Goal: Information Seeking & Learning: Learn about a topic

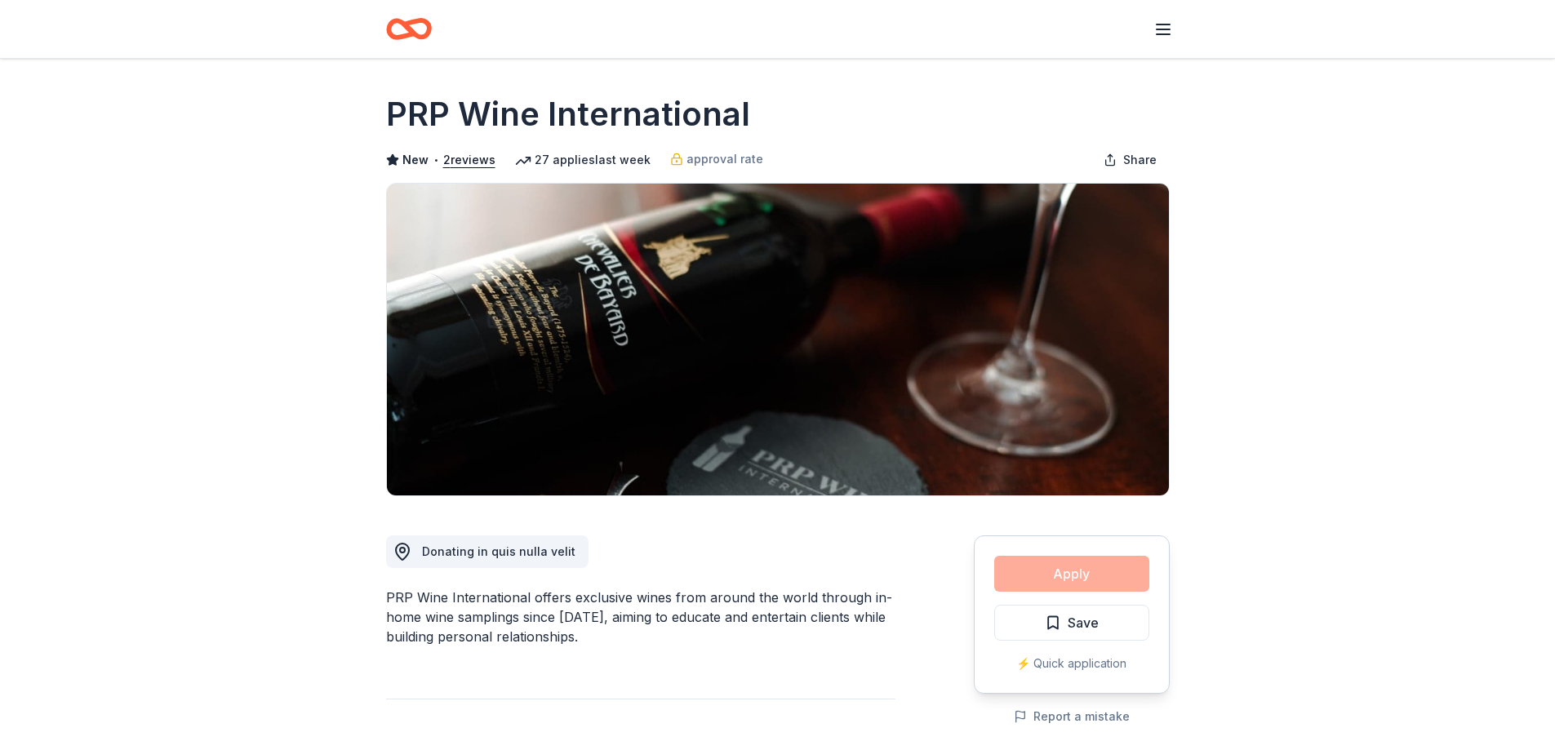
scroll to position [1633, 0]
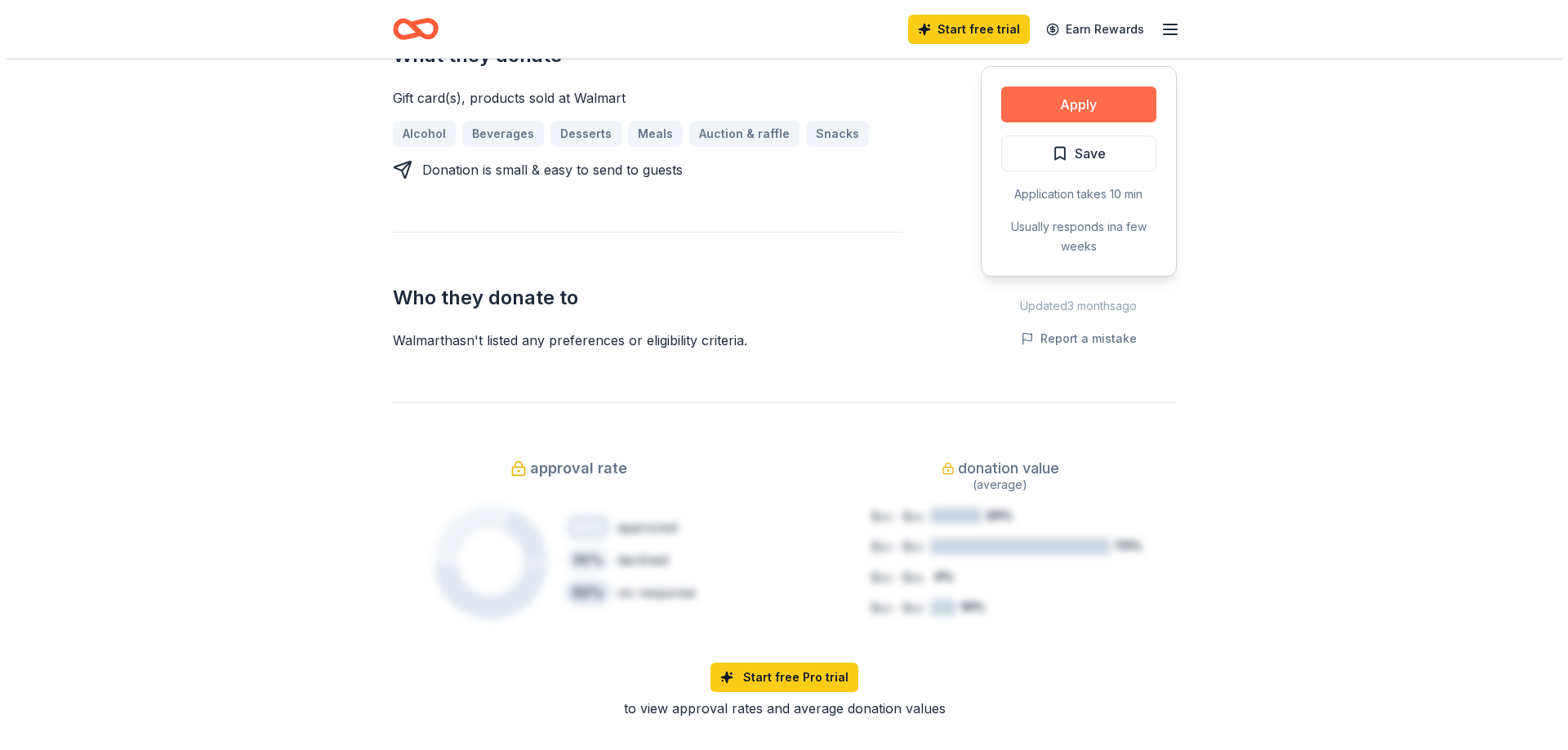
scroll to position [653, 0]
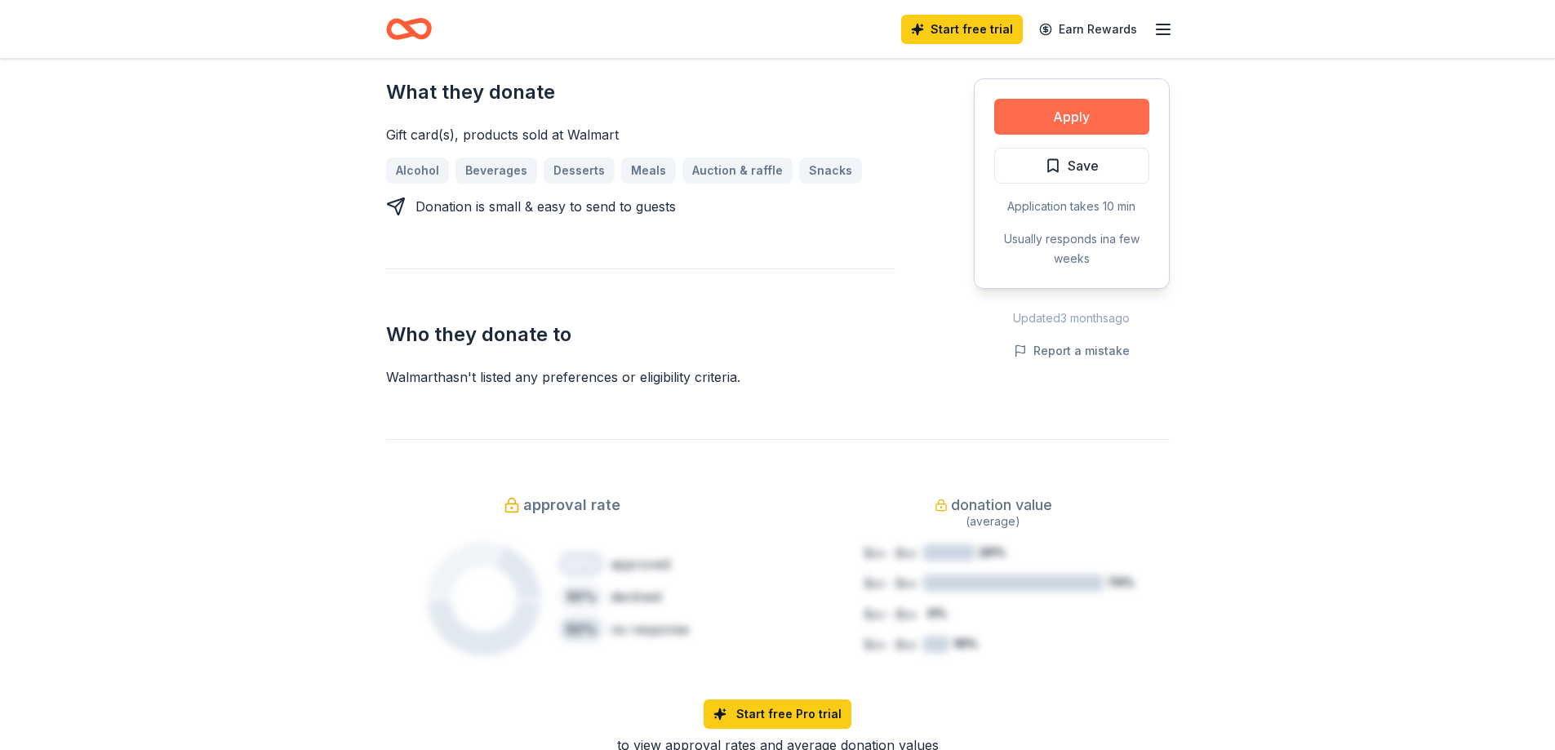
click at [1054, 105] on button "Apply" at bounding box center [1072, 117] width 155 height 36
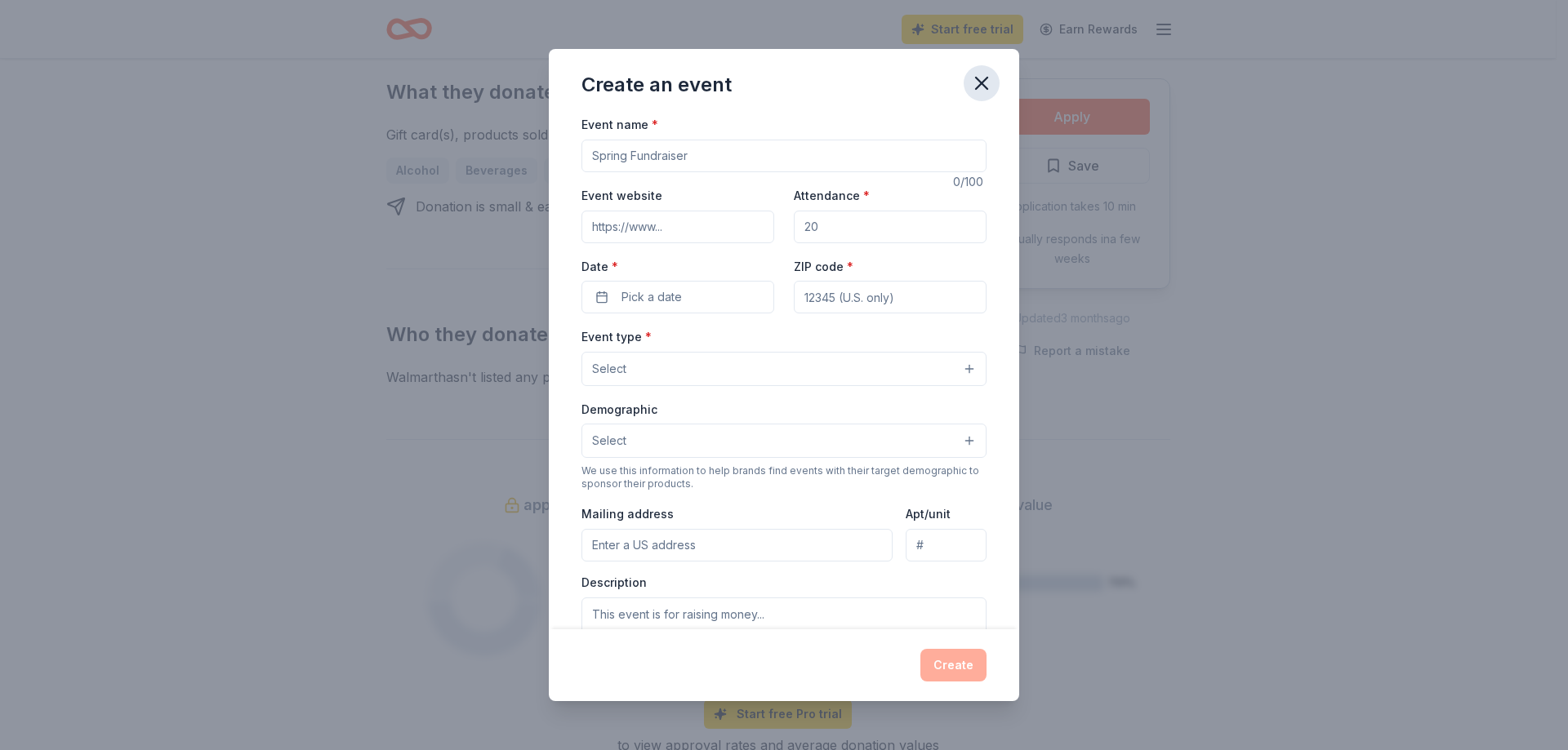
click at [981, 79] on icon "button" at bounding box center [981, 83] width 23 height 23
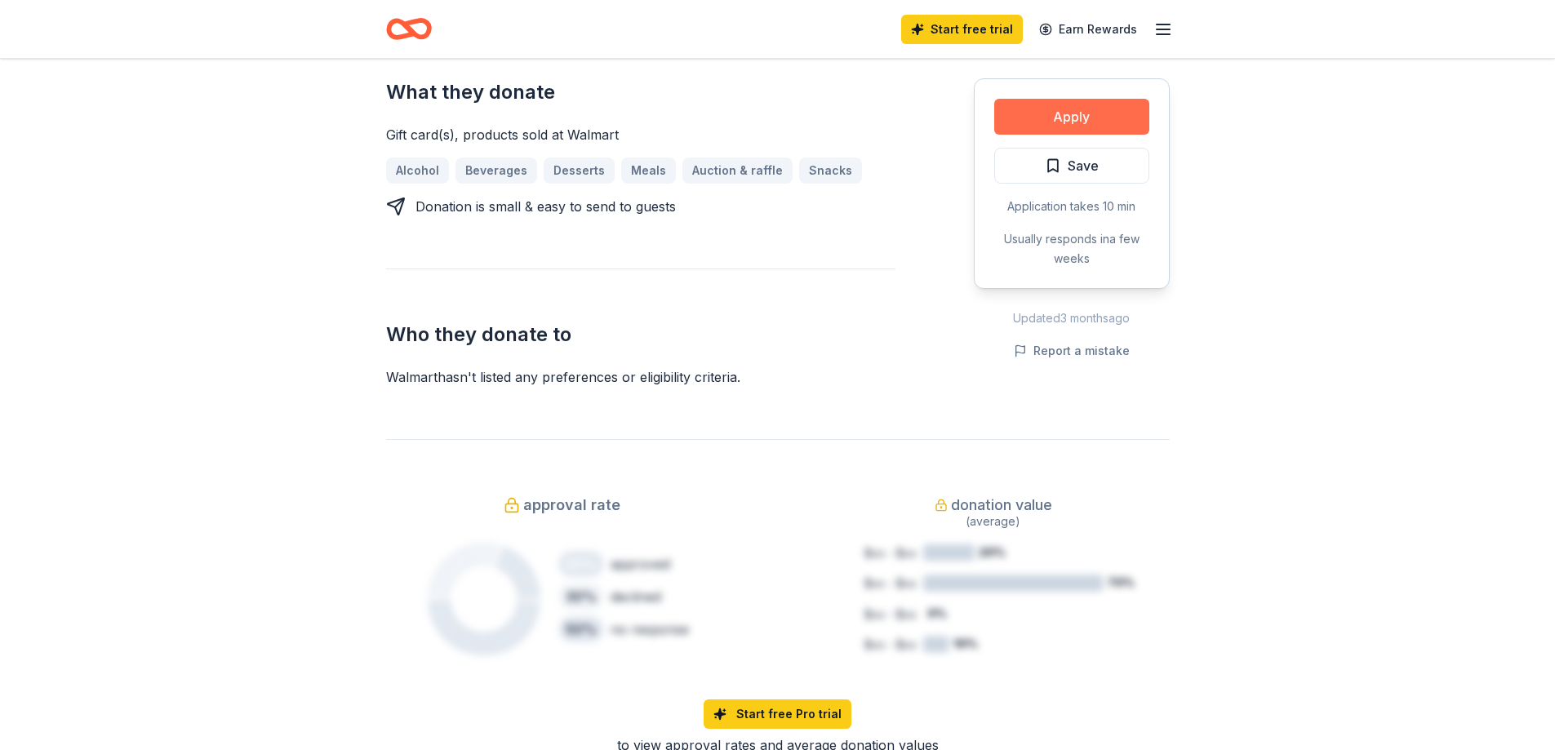
click at [1067, 125] on button "Apply" at bounding box center [1072, 117] width 155 height 36
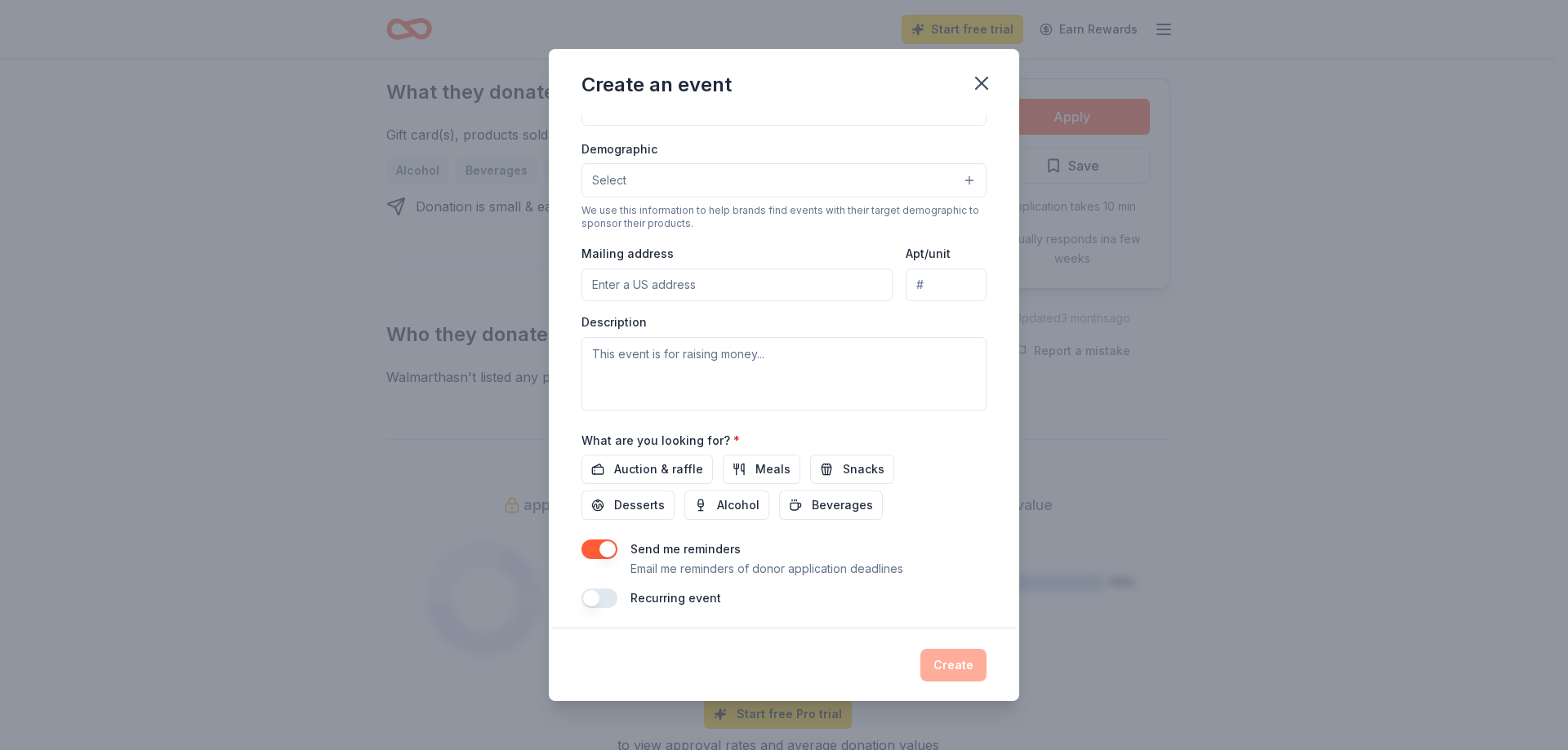
scroll to position [265, 0]
click at [686, 175] on button "Select" at bounding box center [783, 175] width 405 height 34
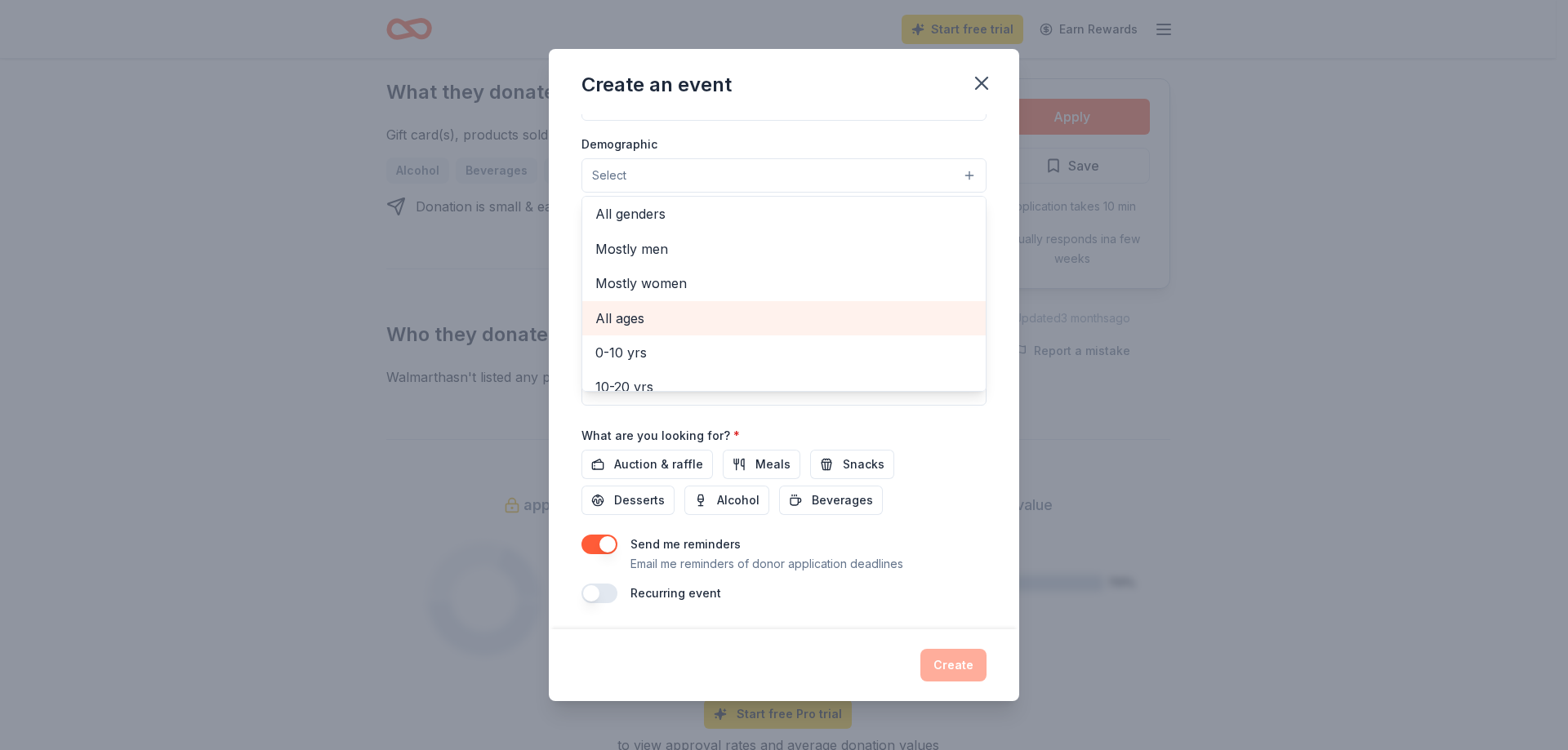
scroll to position [0, 0]
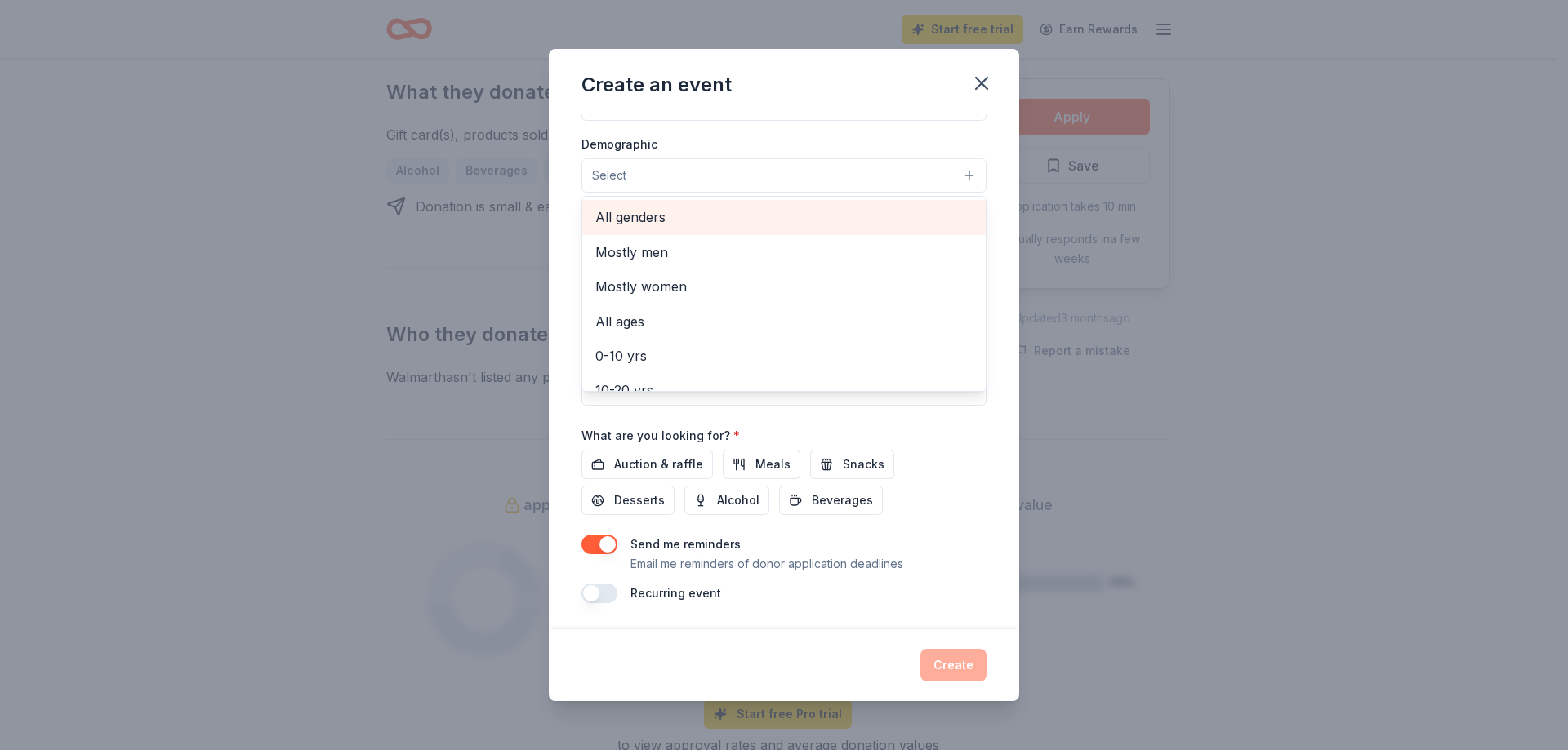
click at [636, 225] on span "All genders" at bounding box center [783, 217] width 377 height 21
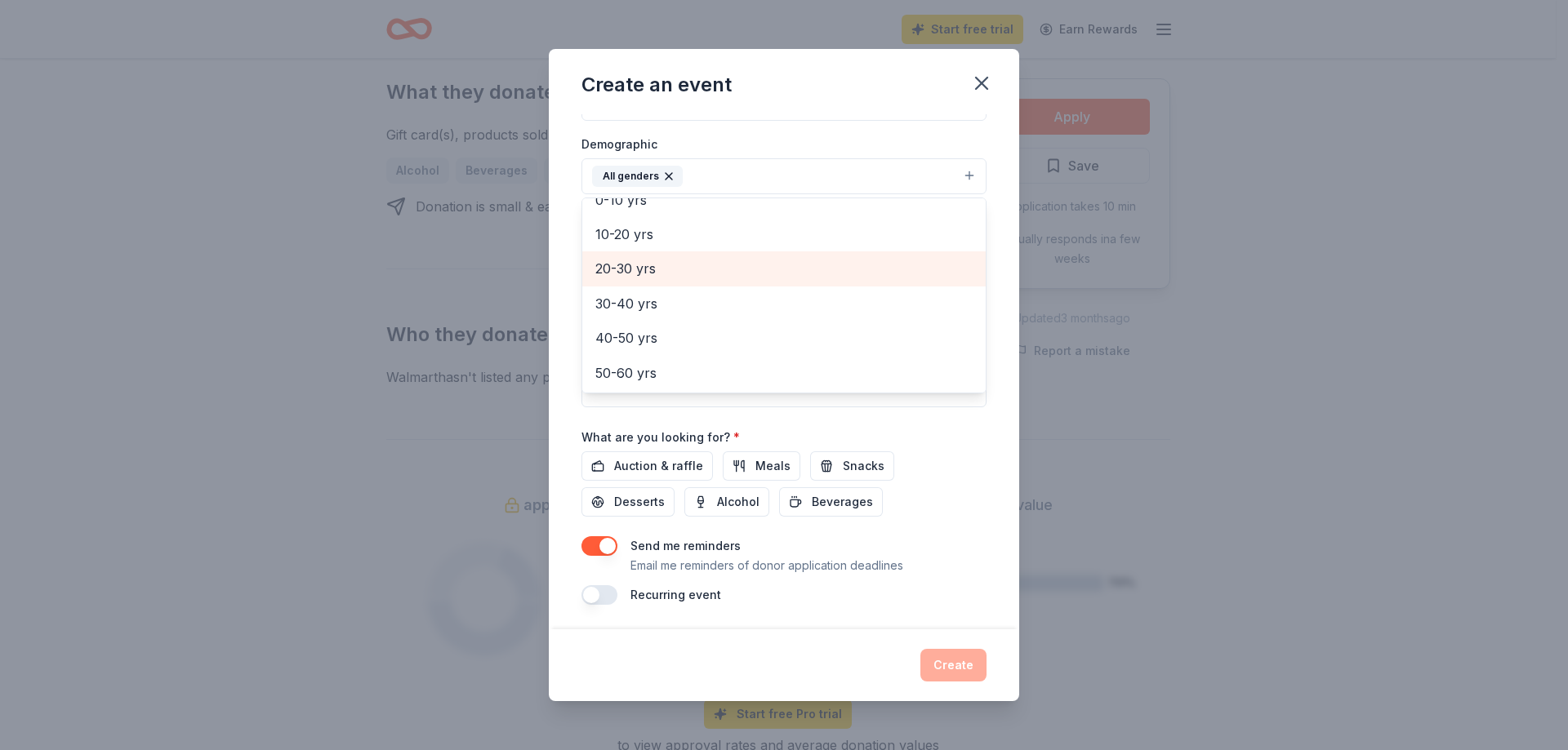
scroll to position [163, 0]
click at [625, 266] on span "30-40 yrs" at bounding box center [783, 263] width 377 height 21
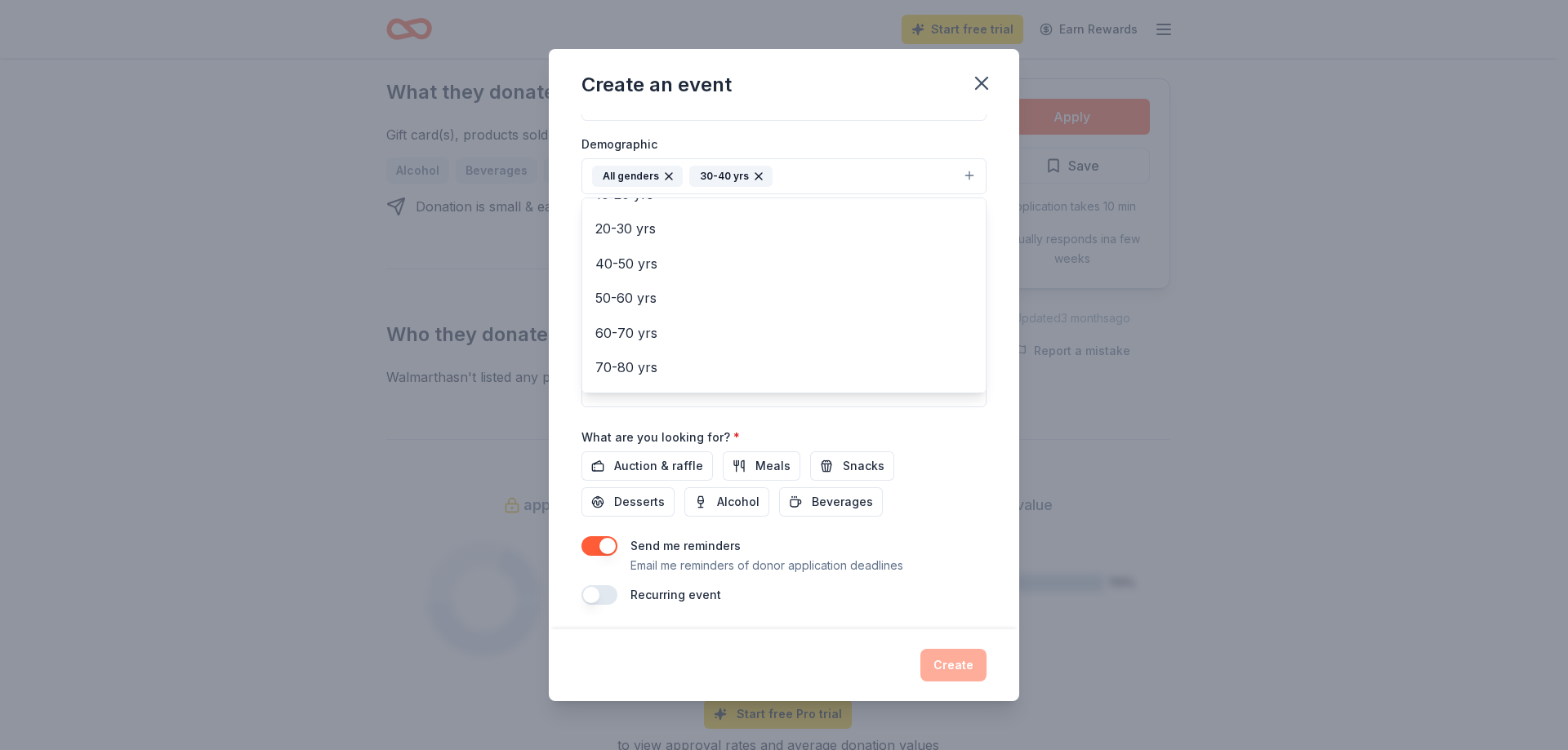
scroll to position [267, 0]
click at [621, 470] on div "Event name * 0 /100 Event website Attendance * Date * Pick a date ZIP code * Ev…" at bounding box center [783, 225] width 405 height 756
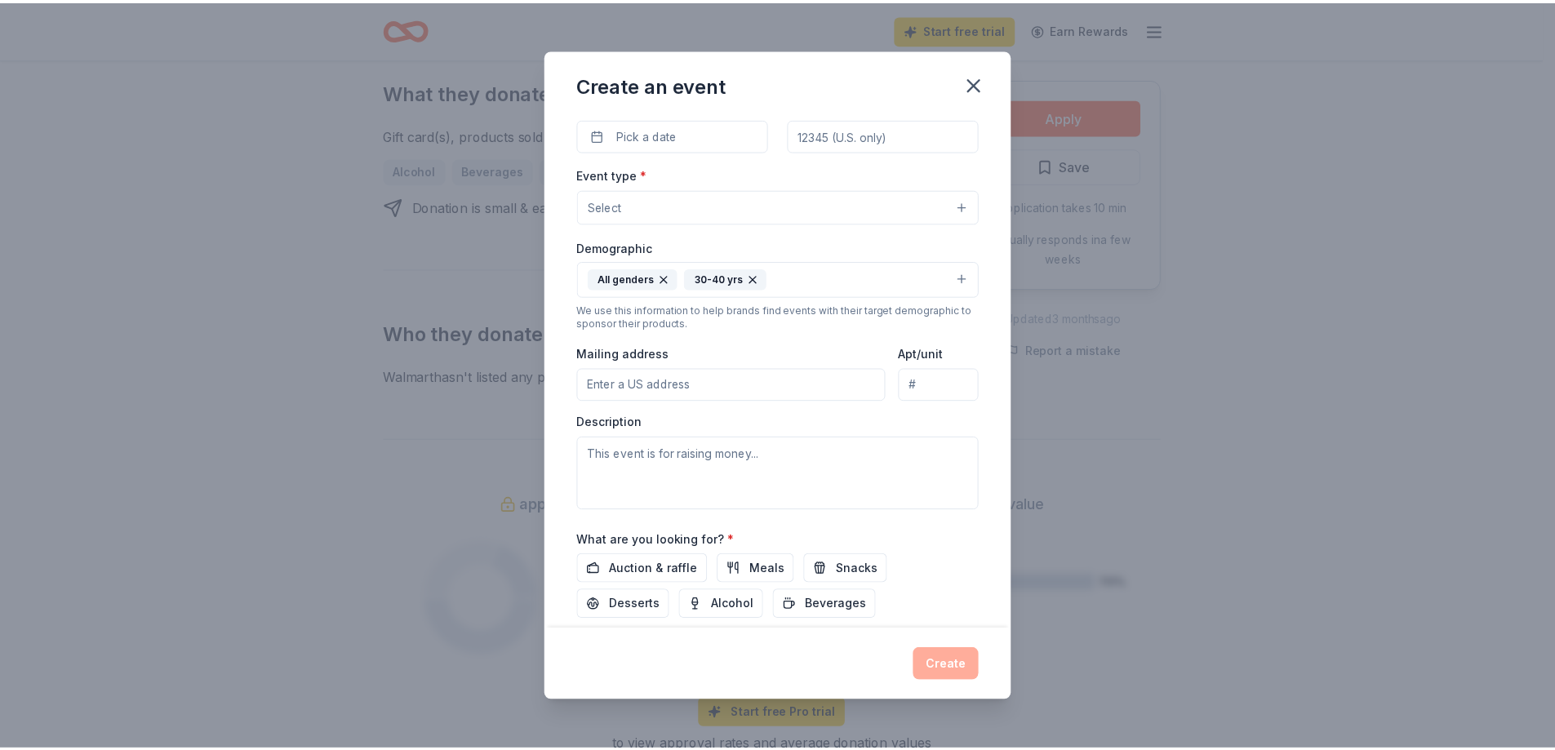
scroll to position [104, 0]
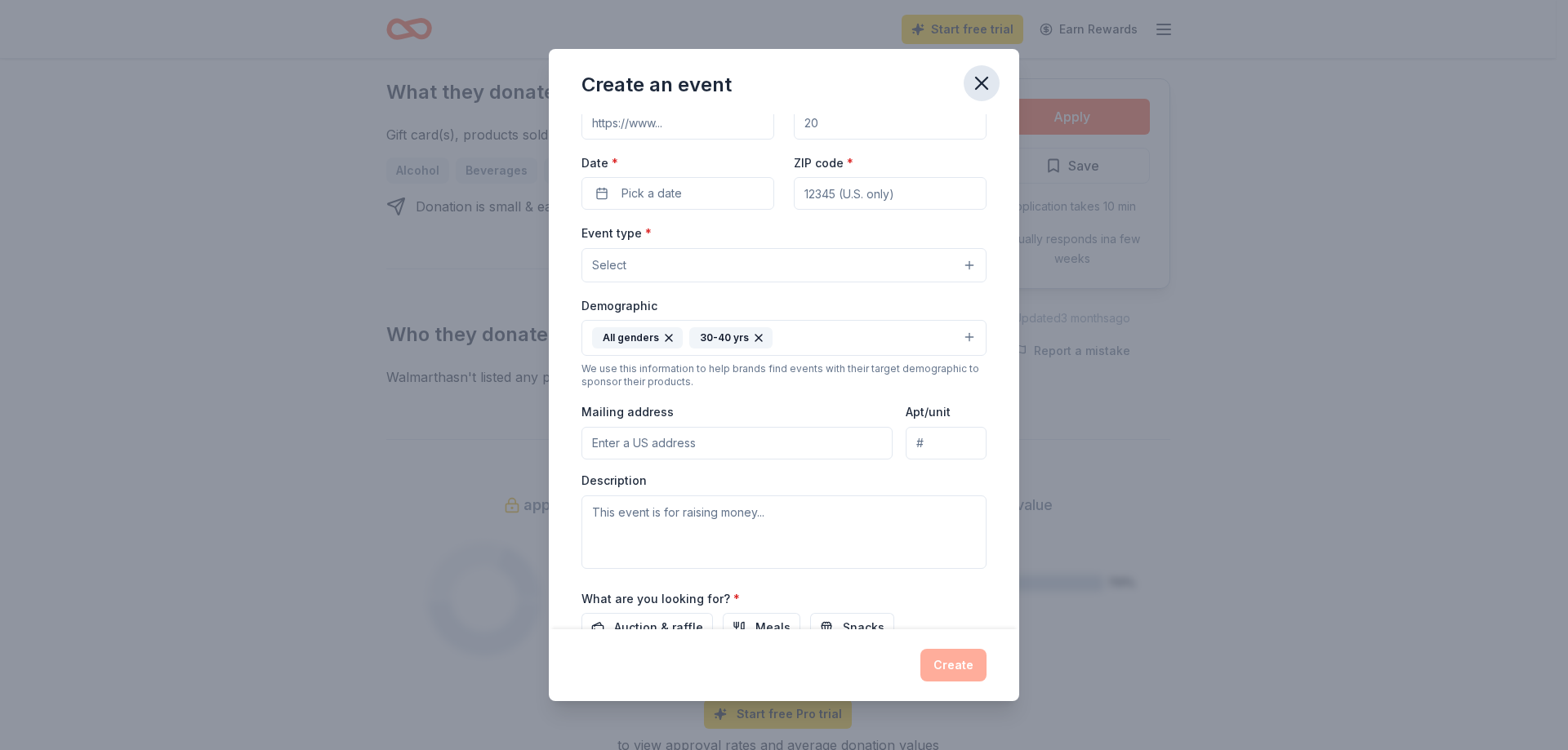
click at [978, 90] on icon "button" at bounding box center [981, 83] width 23 height 23
click at [972, 82] on icon "button" at bounding box center [981, 83] width 23 height 23
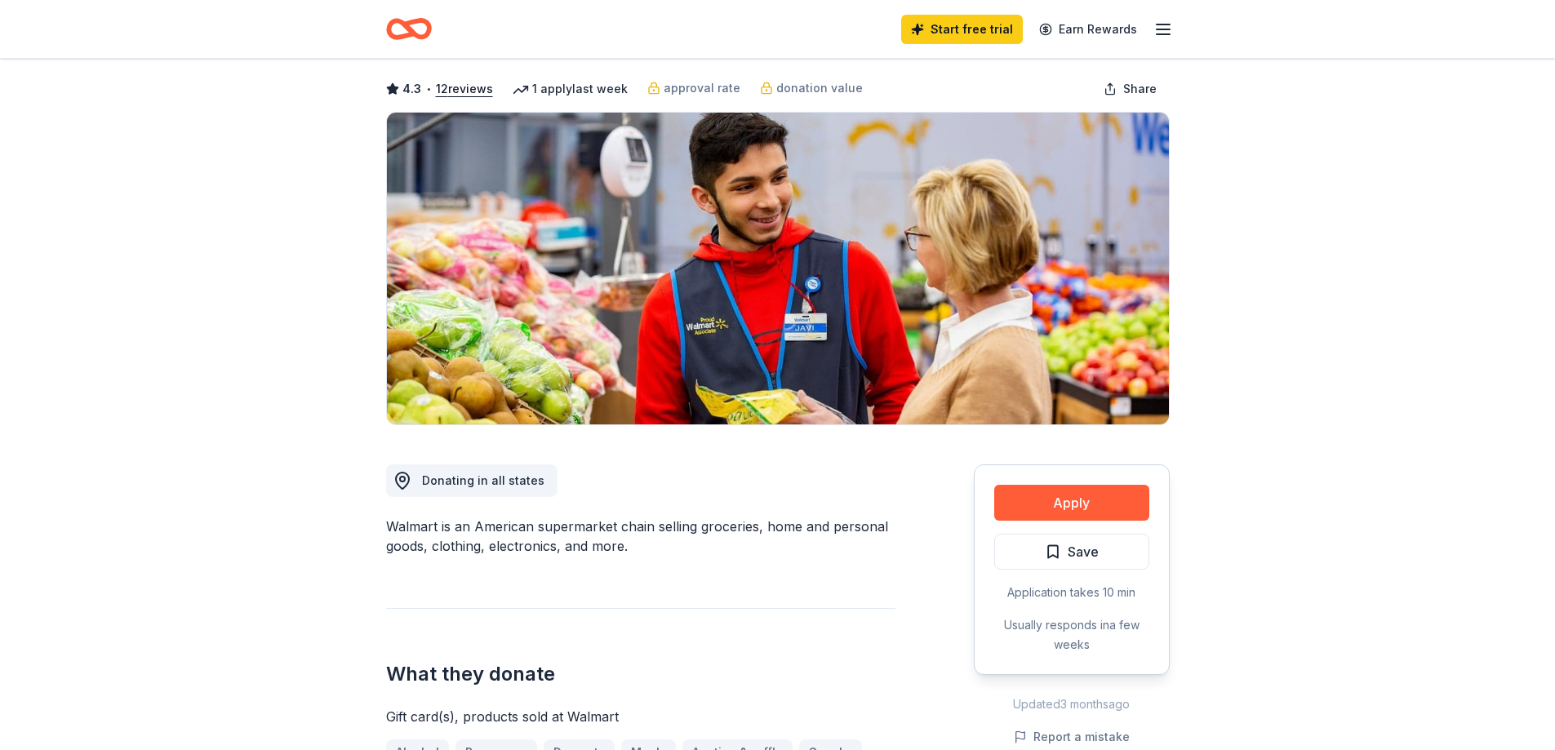
scroll to position [0, 0]
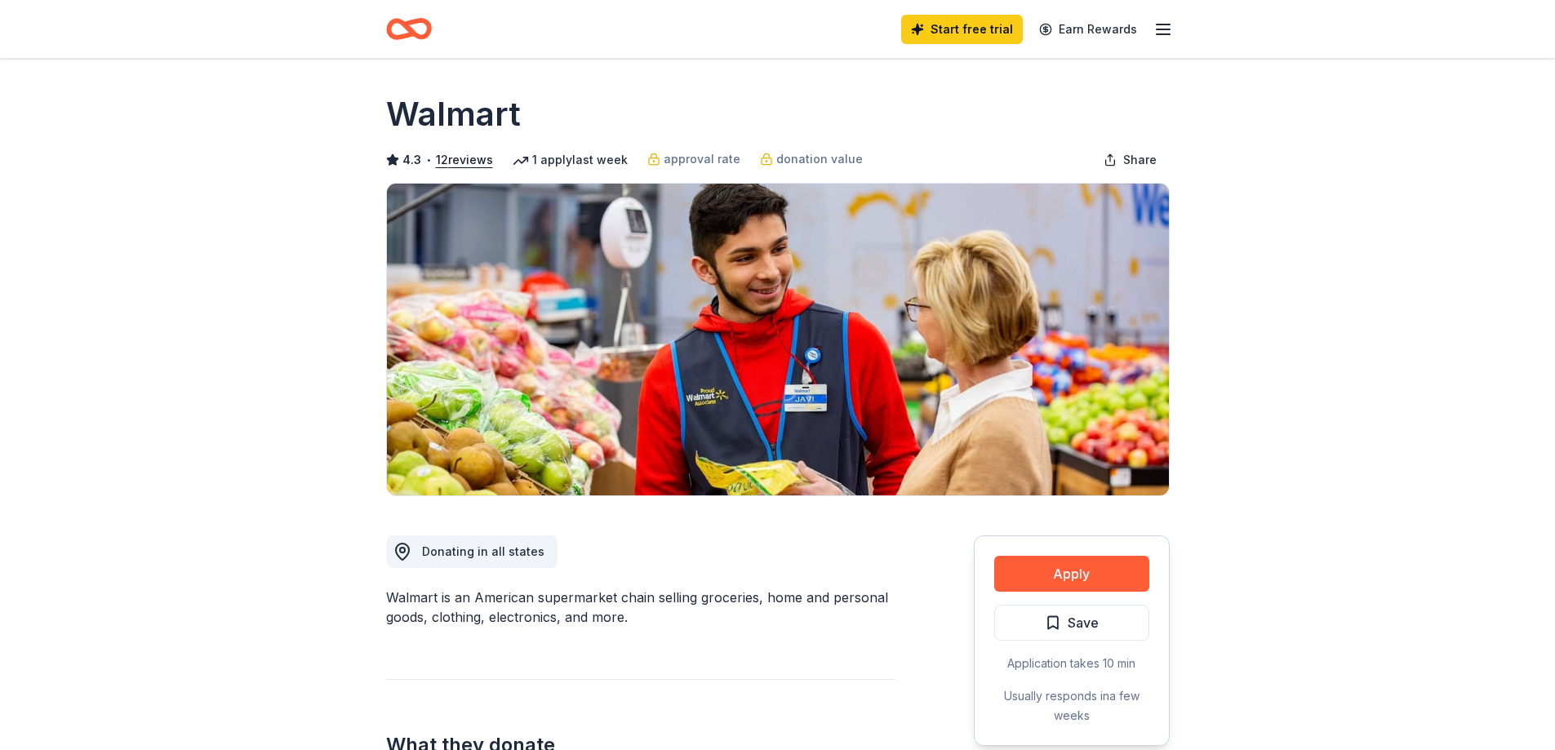
click at [570, 159] on div "1 apply last week" at bounding box center [570, 160] width 115 height 20
click at [669, 163] on span "approval rate" at bounding box center [702, 159] width 77 height 20
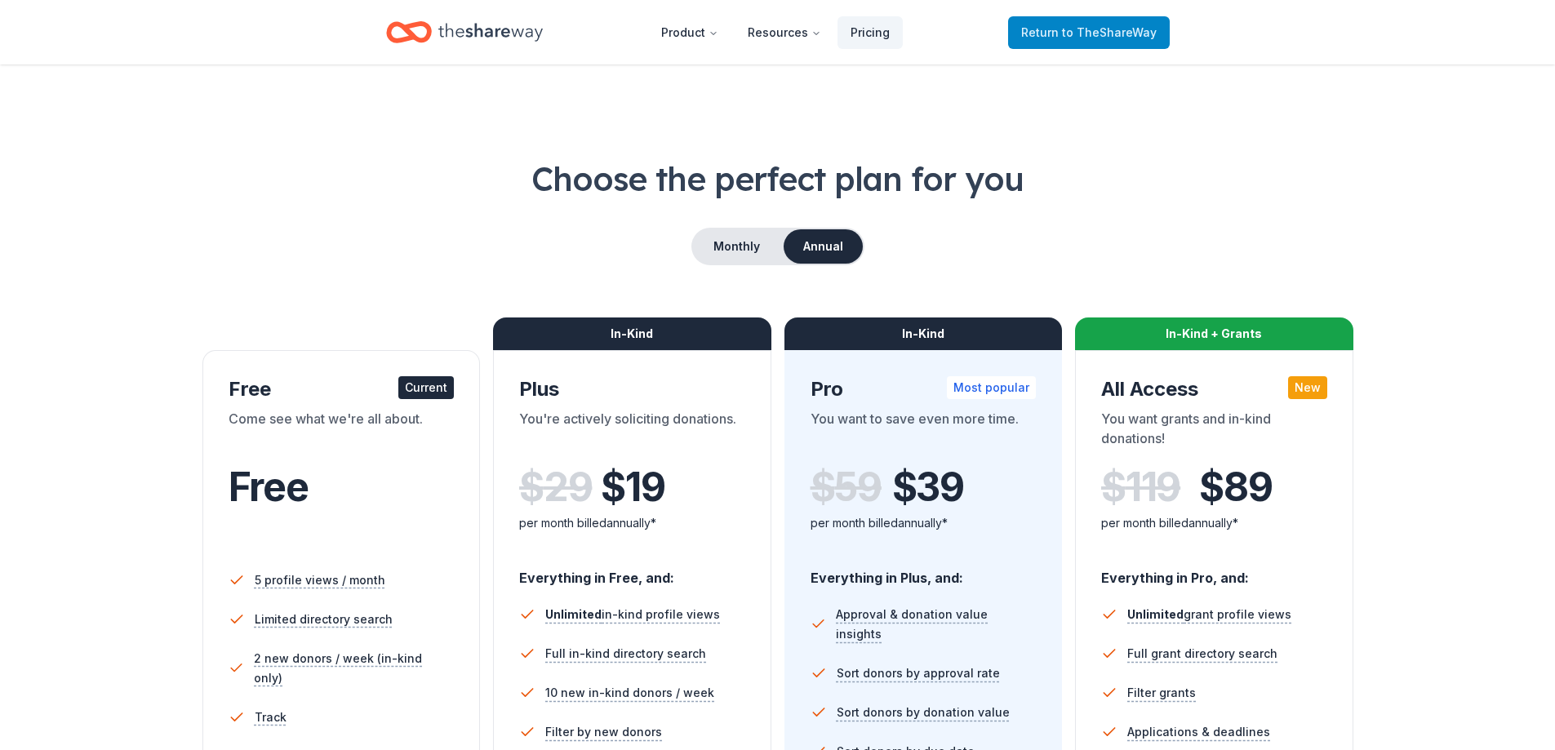
click at [1084, 20] on link "Return to TheShareWay" at bounding box center [1089, 32] width 162 height 33
click at [1071, 27] on span "to TheShareWay" at bounding box center [1109, 32] width 95 height 14
